Goal: Obtain resource: Obtain resource

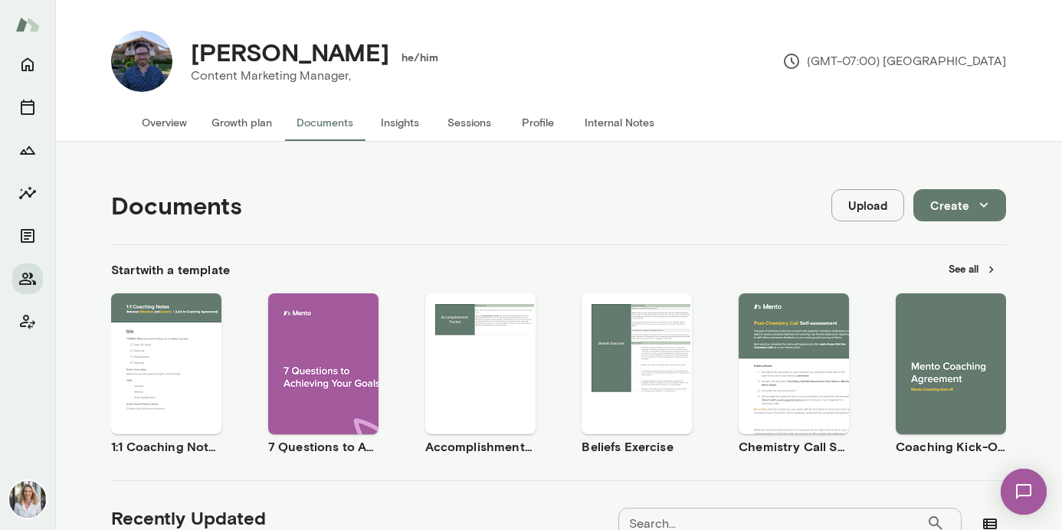
scroll to position [929, 0]
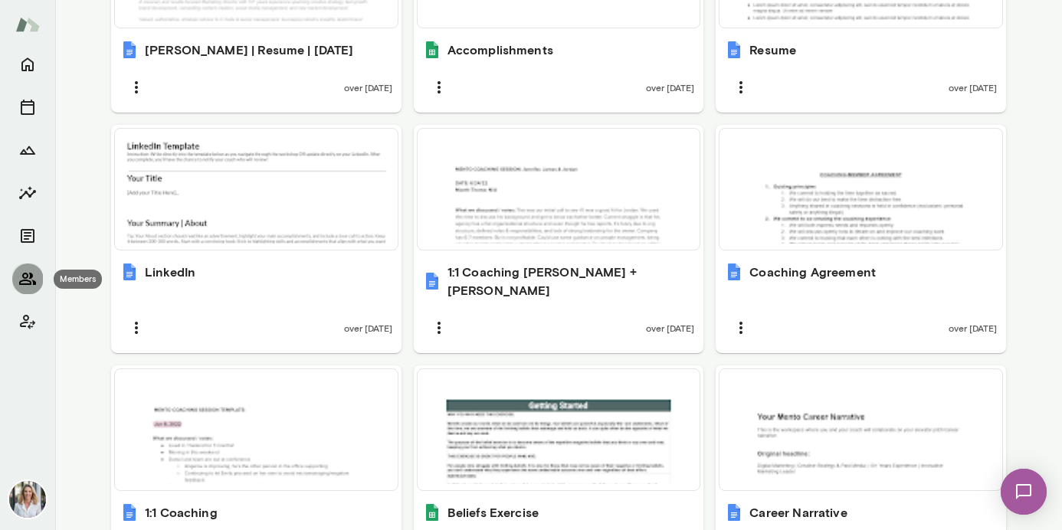
click at [21, 277] on icon "Members" at bounding box center [27, 279] width 18 height 18
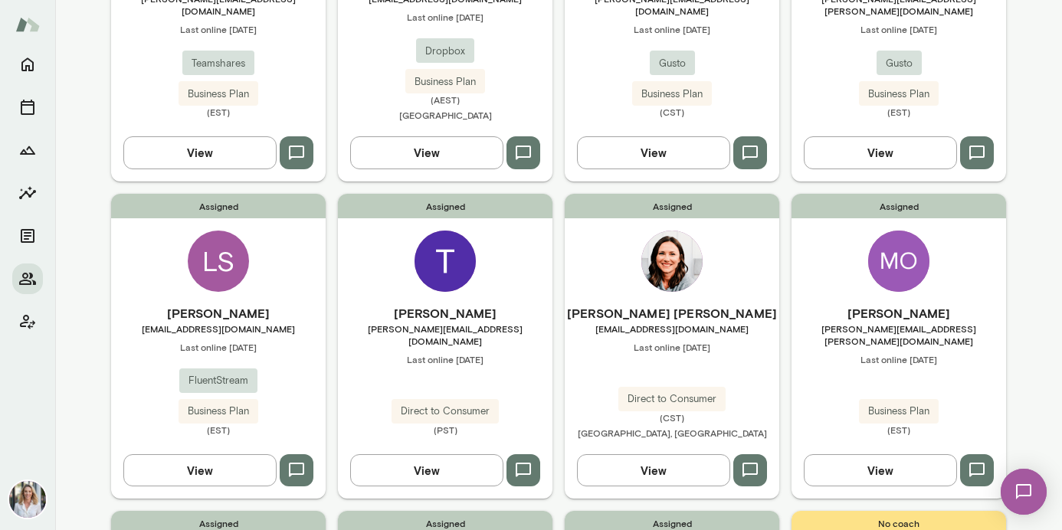
scroll to position [311, 0]
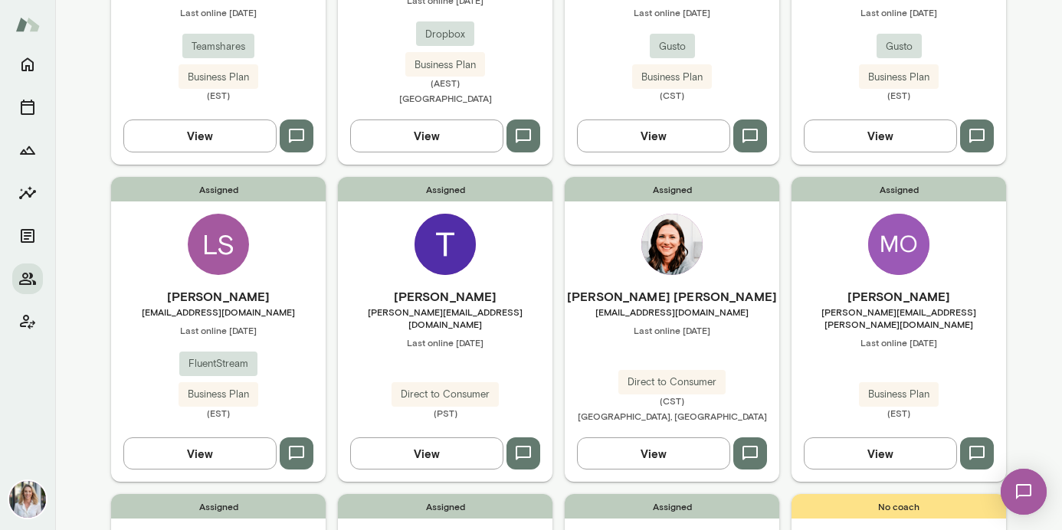
click at [235, 280] on div "Assigned LS [PERSON_NAME] [EMAIL_ADDRESS][DOMAIN_NAME] Last online [DATE] Fluen…" at bounding box center [218, 329] width 214 height 305
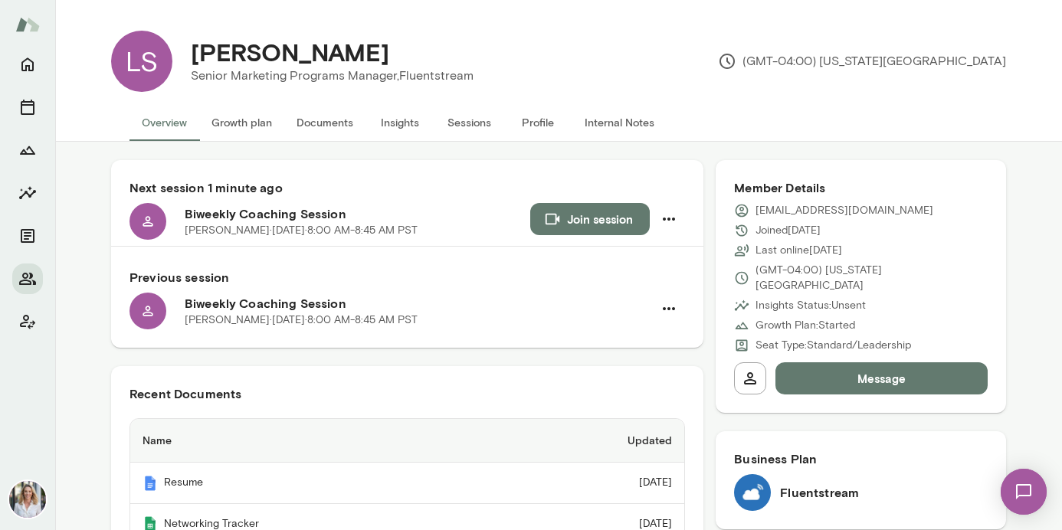
click at [327, 126] on button "Documents" at bounding box center [324, 122] width 81 height 37
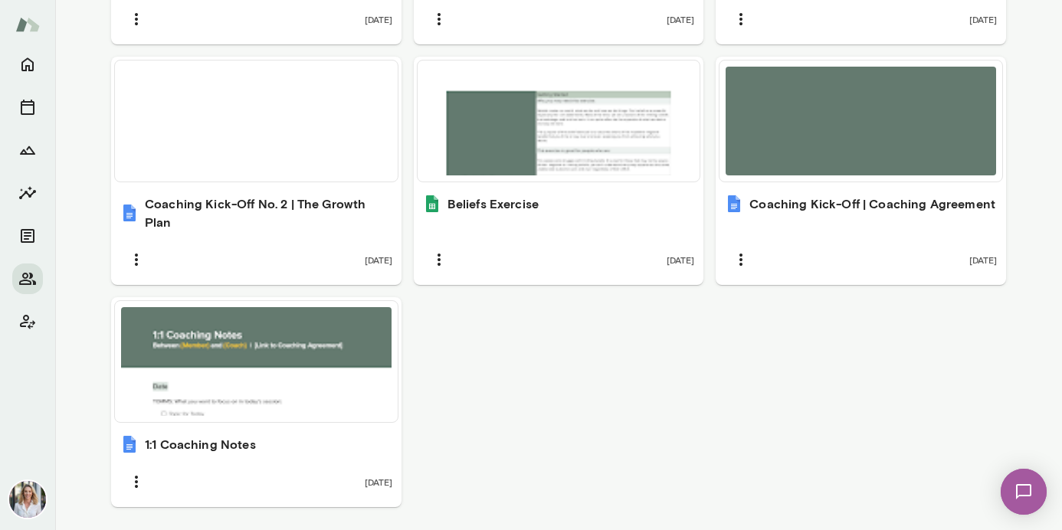
scroll to position [807, 0]
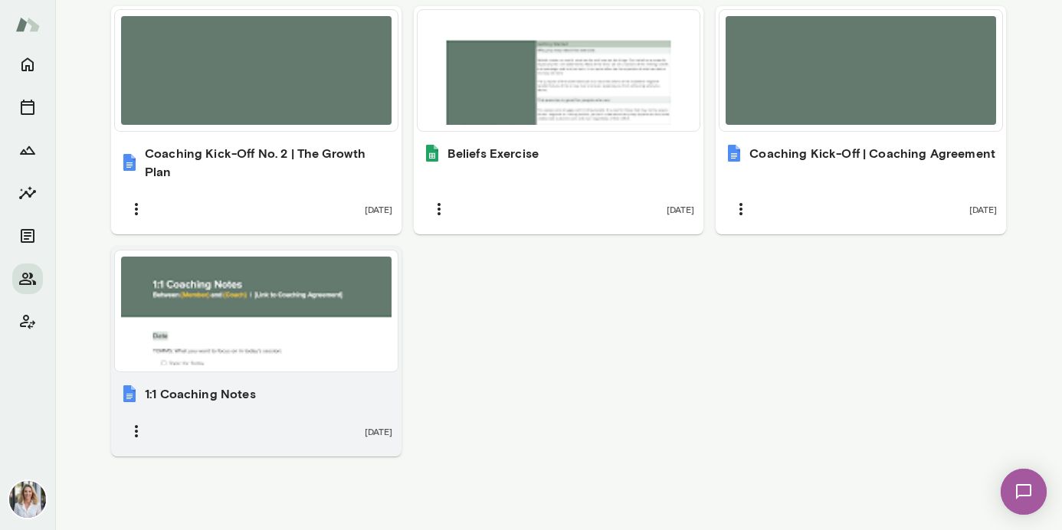
click at [326, 356] on div at bounding box center [256, 311] width 270 height 109
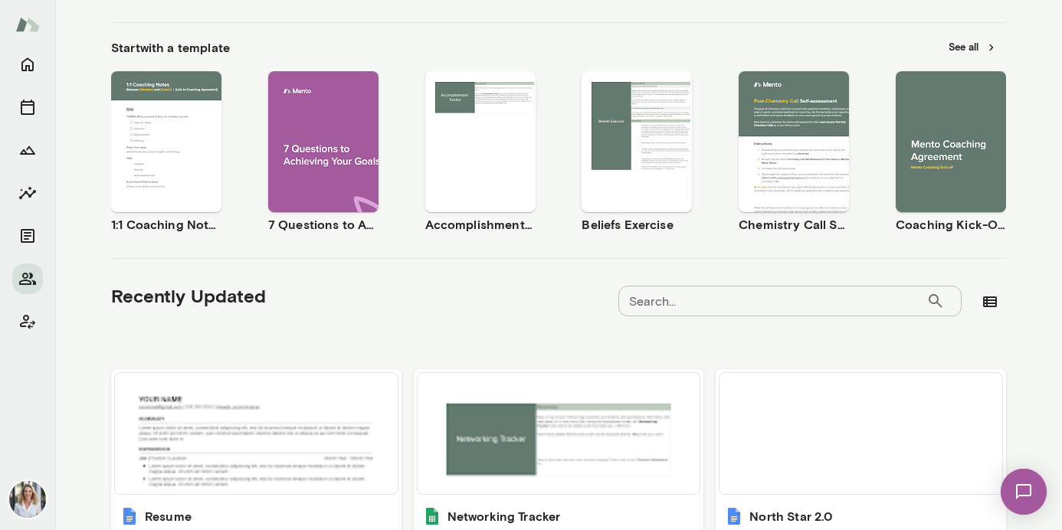
scroll to position [223, 0]
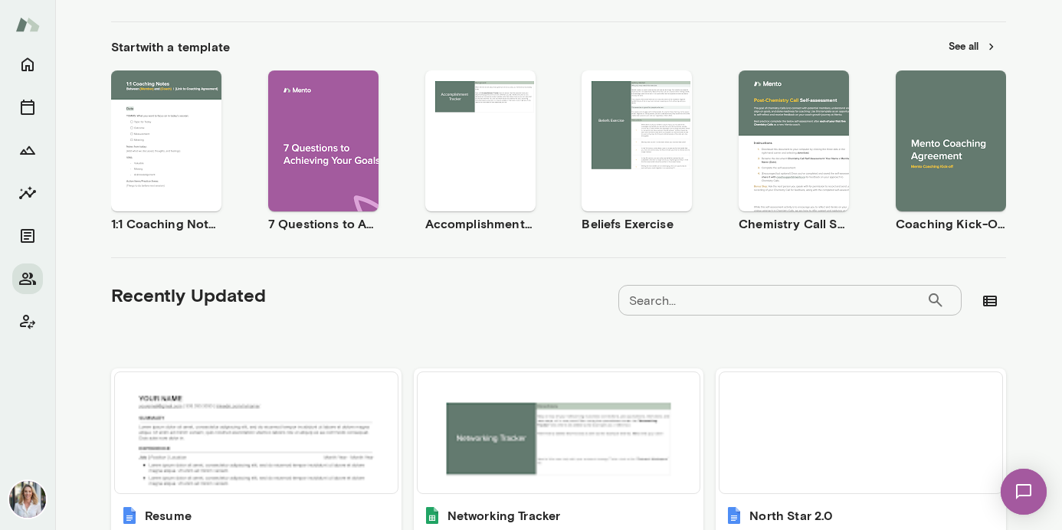
click at [970, 46] on button "See all" at bounding box center [972, 46] width 67 height 24
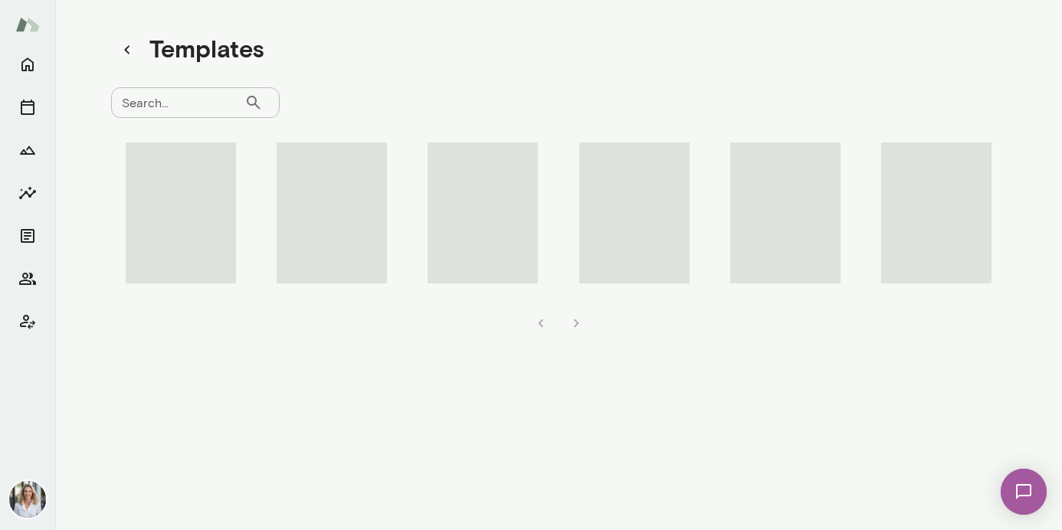
scroll to position [12, 0]
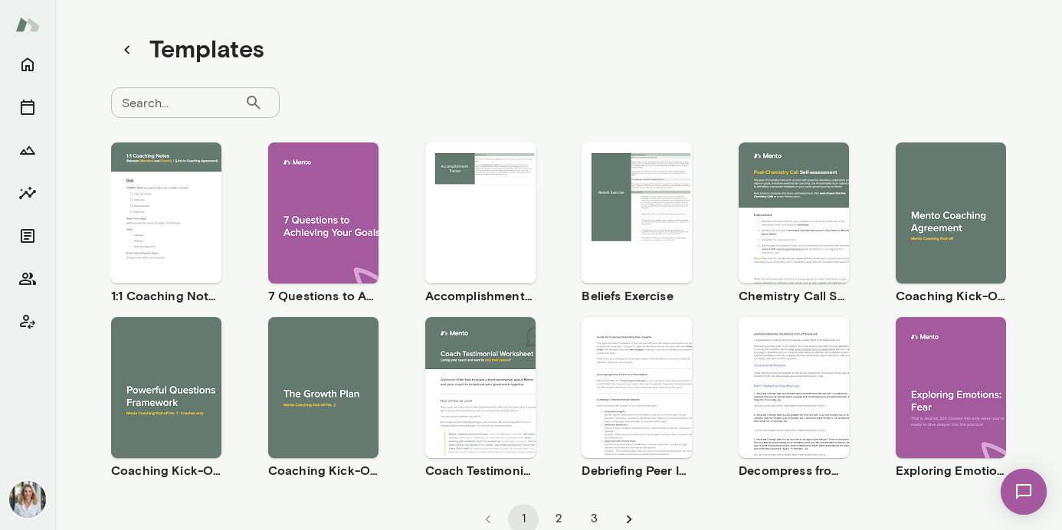
click at [486, 228] on span "Preview" at bounding box center [489, 226] width 34 height 12
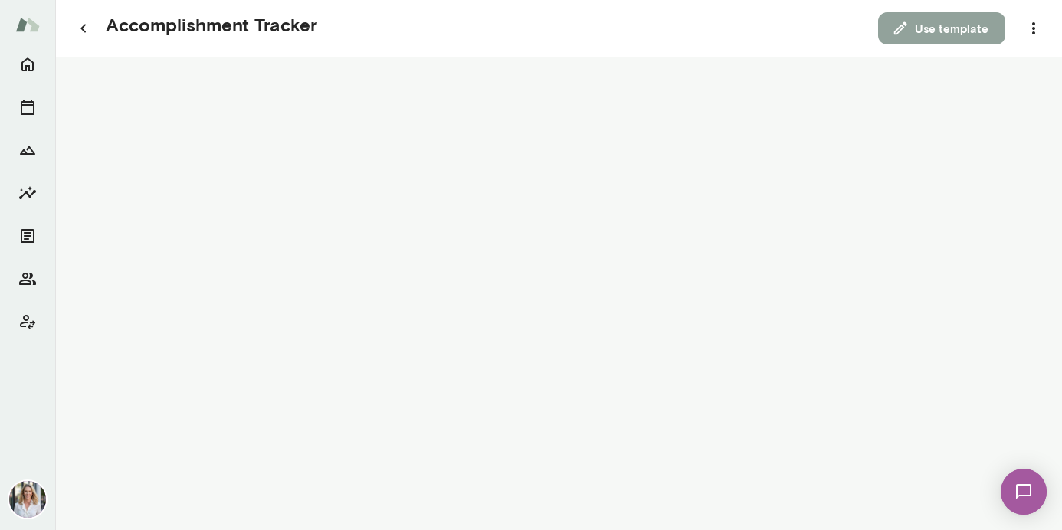
click at [923, 34] on button "Use template" at bounding box center [941, 28] width 127 height 32
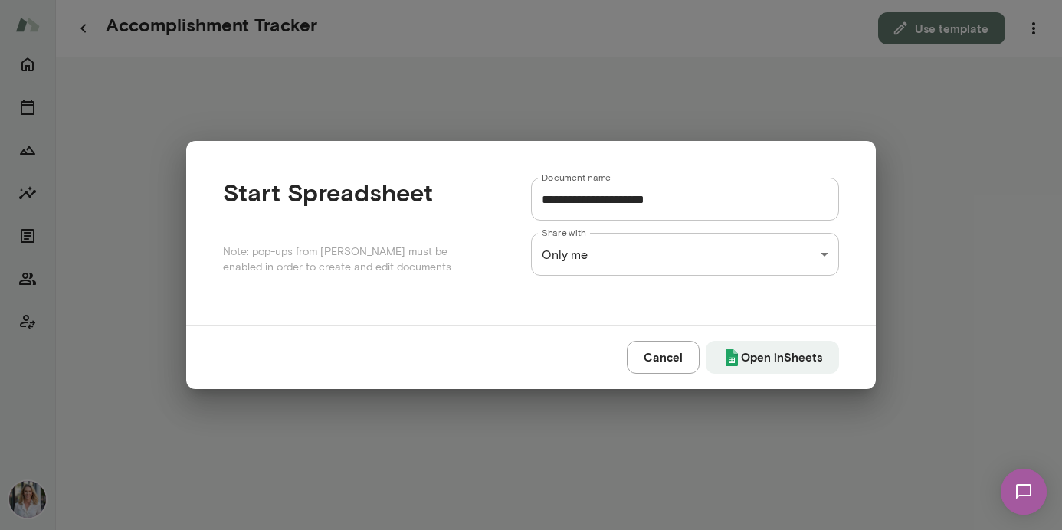
click at [656, 0] on div "**********" at bounding box center [531, 0] width 1062 height 0
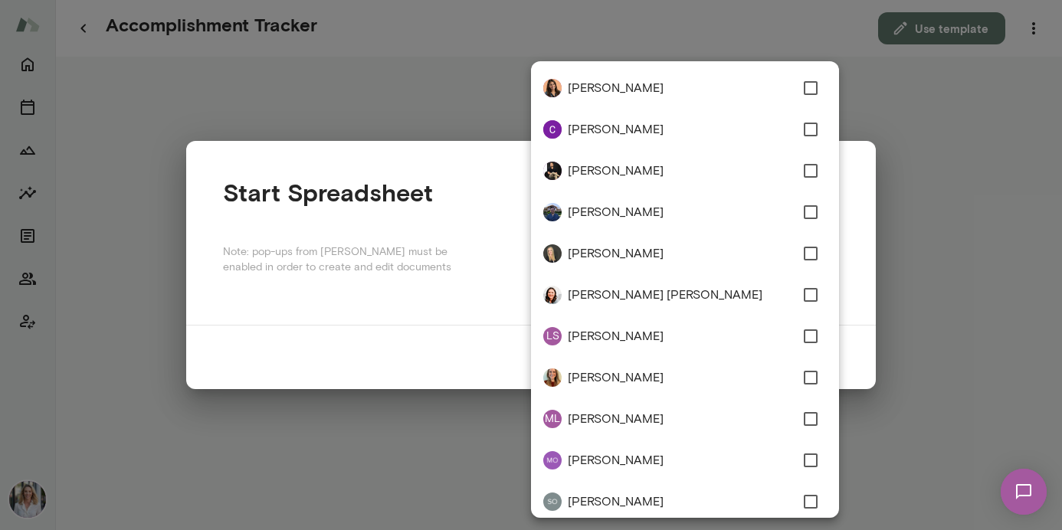
type input "**********"
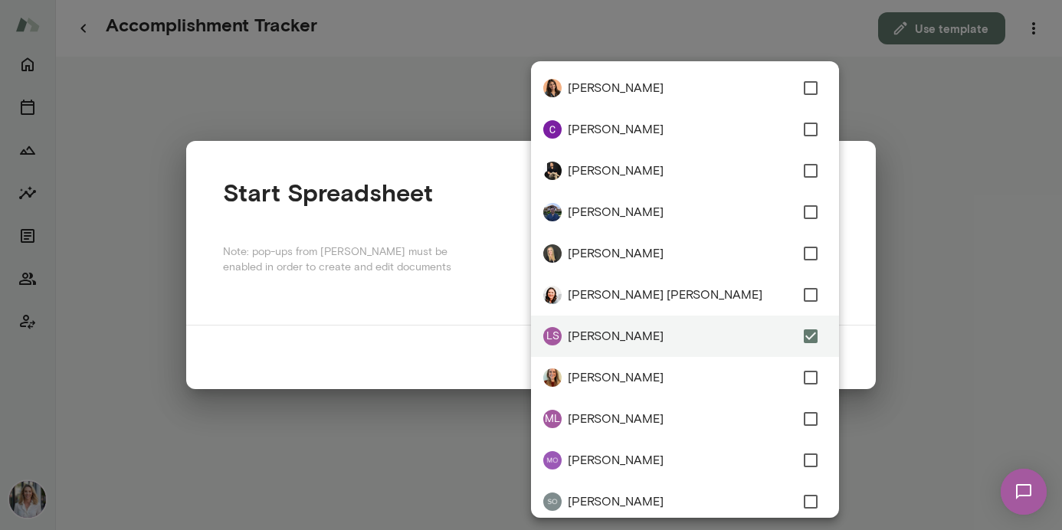
click at [424, 339] on div at bounding box center [531, 265] width 1062 height 530
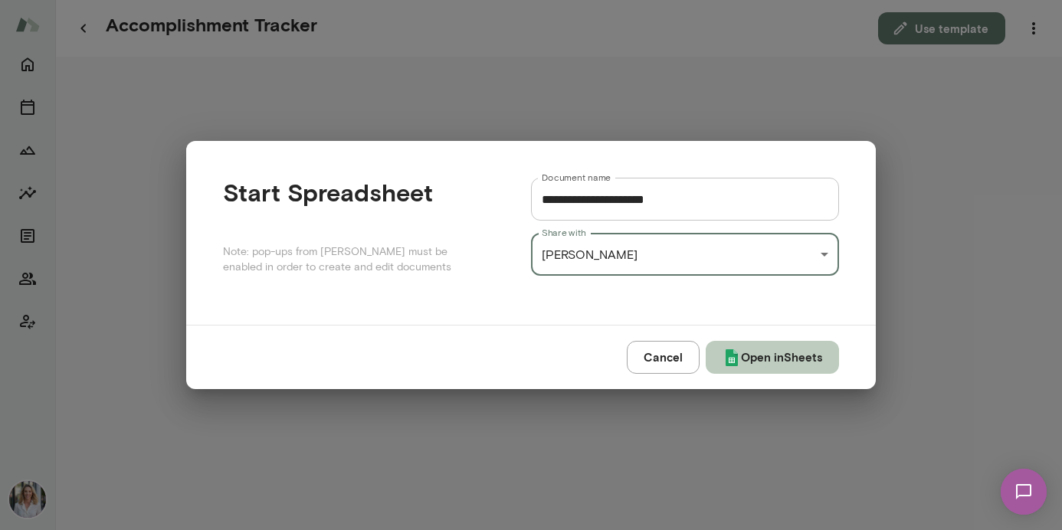
click at [758, 364] on button "Open in Sheets" at bounding box center [772, 357] width 133 height 32
